Goal: Obtain resource: Obtain resource

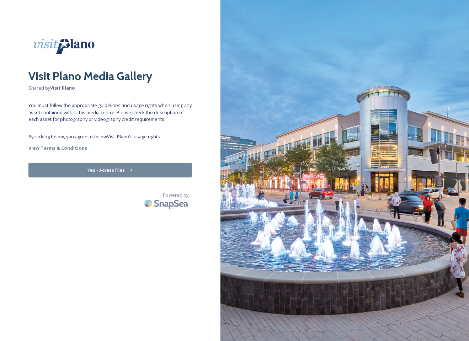
click at [107, 169] on button "Yes - Access Files" at bounding box center [110, 170] width 164 height 15
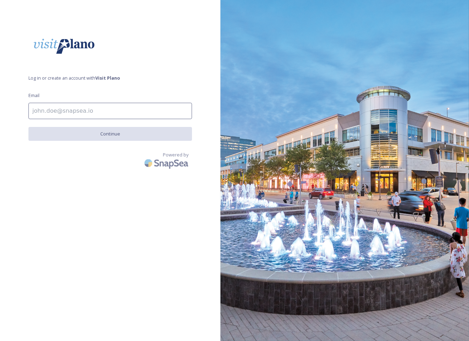
click at [140, 108] on input at bounding box center [110, 111] width 164 height 16
type input "[EMAIL_ADDRESS][DOMAIN_NAME]"
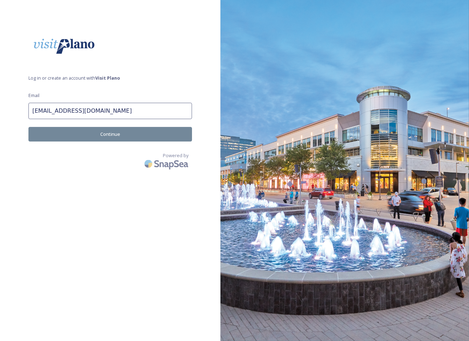
click at [106, 132] on button "Continue" at bounding box center [110, 134] width 164 height 15
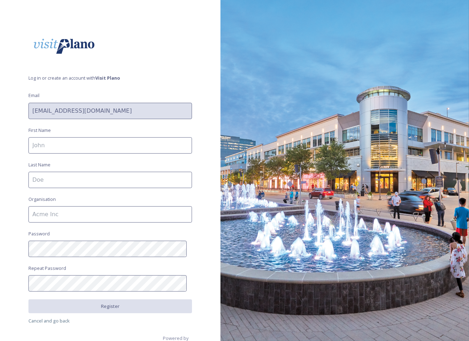
click at [86, 149] on input at bounding box center [110, 145] width 164 height 16
type input "[PERSON_NAME]"
click at [75, 175] on input at bounding box center [110, 180] width 164 height 16
type input "[PERSON_NAME]"
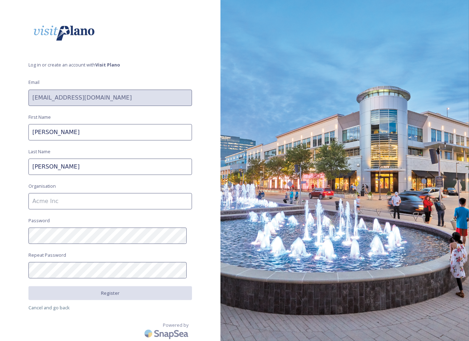
click at [59, 200] on input at bounding box center [110, 201] width 164 height 16
type input "C"
click at [64, 199] on input at bounding box center [110, 201] width 164 height 16
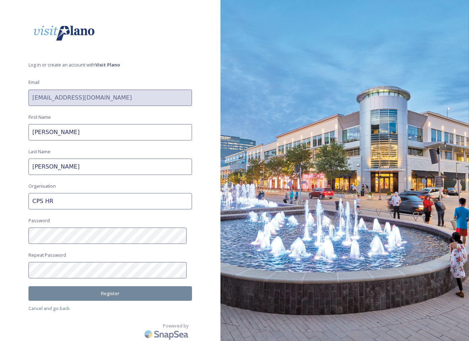
type input "CPS HR"
click at [110, 293] on button "Register" at bounding box center [110, 294] width 164 height 15
